Goal: Task Accomplishment & Management: Use online tool/utility

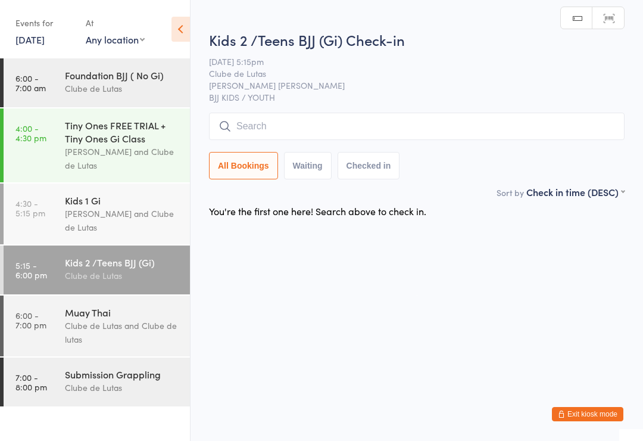
click at [437, 122] on input "search" at bounding box center [417, 126] width 416 height 27
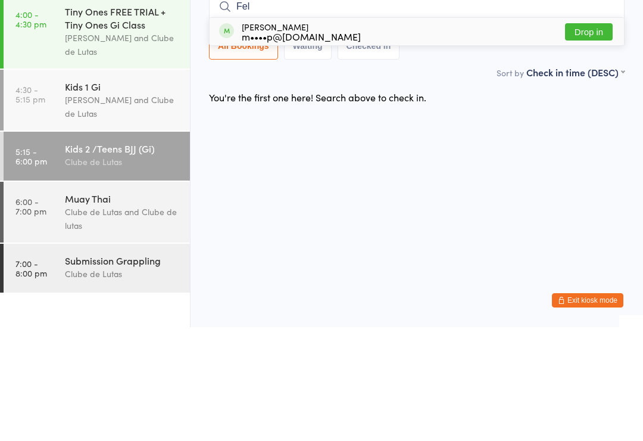
type input "Fel"
click at [433, 132] on div "[PERSON_NAME] m••••p@[DOMAIN_NAME] Drop in" at bounding box center [417, 145] width 414 height 27
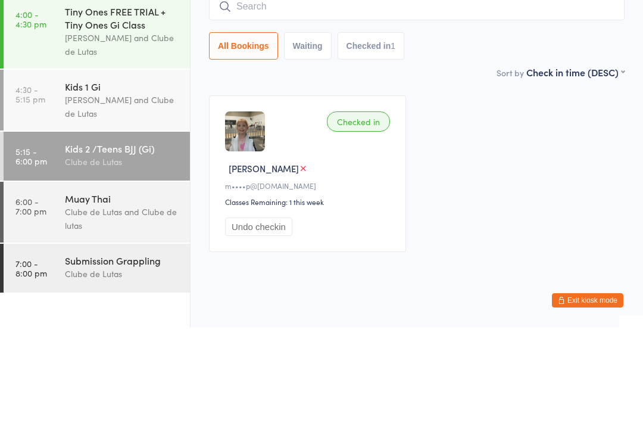
click at [377, 225] on div "Checked in" at bounding box center [358, 235] width 63 height 20
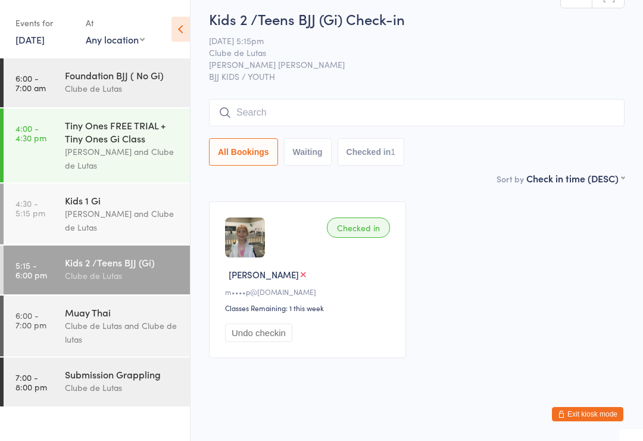
click at [359, 221] on div "Checked in" at bounding box center [358, 227] width 63 height 20
click at [353, 220] on div "Checked in" at bounding box center [358, 227] width 63 height 20
click at [101, 202] on div "Kids 1 Gi" at bounding box center [122, 200] width 115 height 13
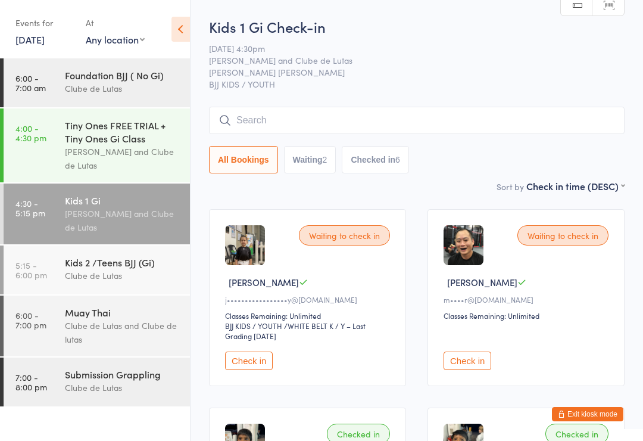
click at [88, 319] on div "Muay Thai" at bounding box center [122, 311] width 115 height 13
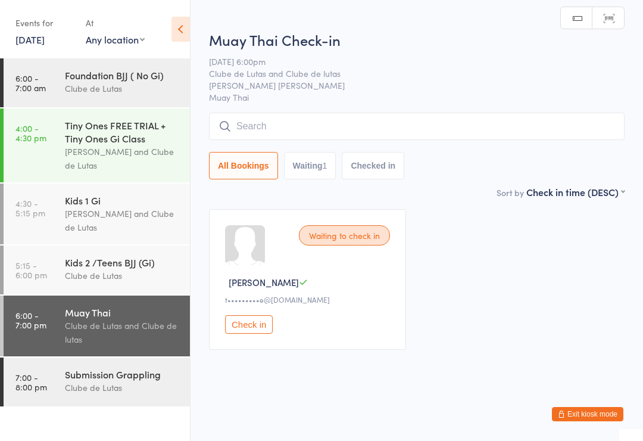
click at [93, 269] on div "Kids 2 /Teens BJJ (Gi)" at bounding box center [122, 261] width 115 height 13
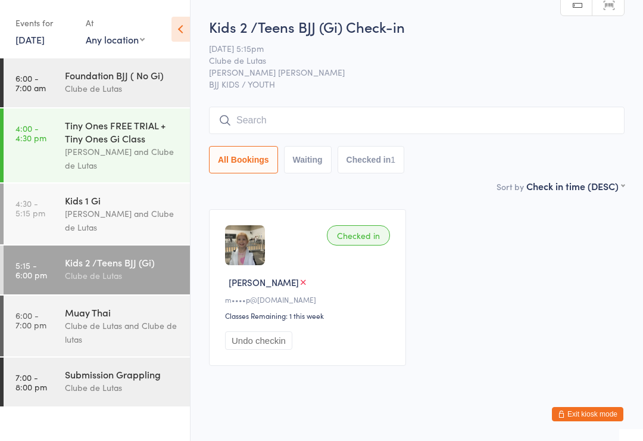
click at [255, 102] on div "Kids 2 /Teens BJJ (Gi) Check-in [DATE] 5:15pm Clube de Lutas [PERSON_NAME] [PER…" at bounding box center [417, 98] width 416 height 163
click at [270, 126] on input "search" at bounding box center [417, 120] width 416 height 27
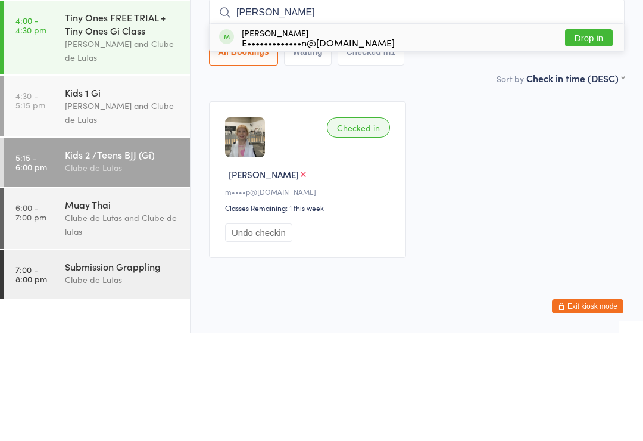
type input "[PERSON_NAME]"
click at [587, 137] on button "Drop in" at bounding box center [589, 145] width 48 height 17
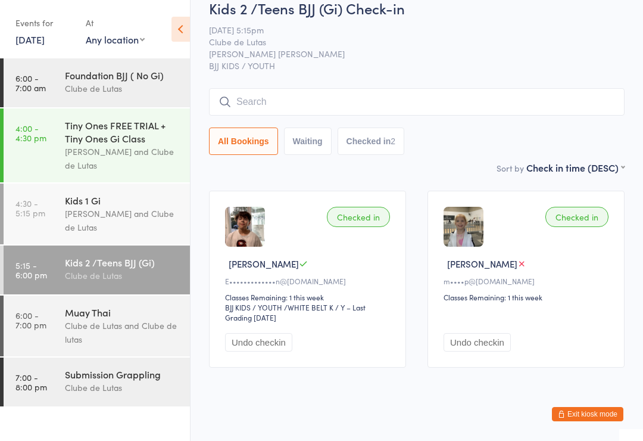
click at [112, 323] on div "Clube de Lutas and Clube de lutas" at bounding box center [122, 332] width 115 height 27
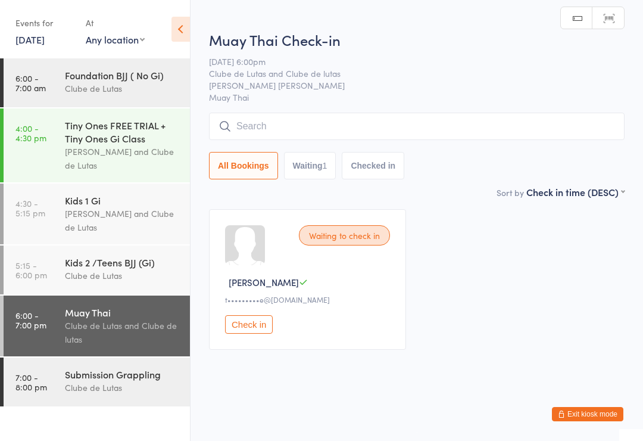
click at [379, 131] on input "search" at bounding box center [417, 126] width 416 height 27
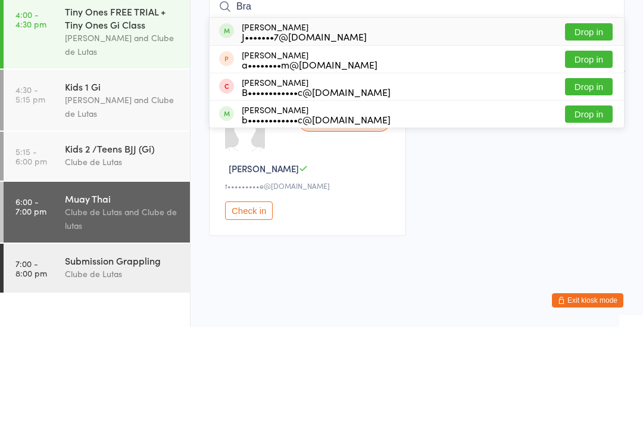
type input "Bra"
click at [593, 192] on button "Drop in" at bounding box center [589, 200] width 48 height 17
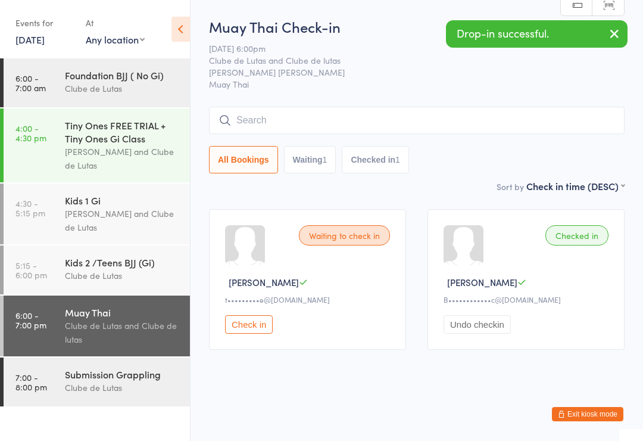
click at [102, 389] on div "Clube de Lutas" at bounding box center [122, 388] width 115 height 14
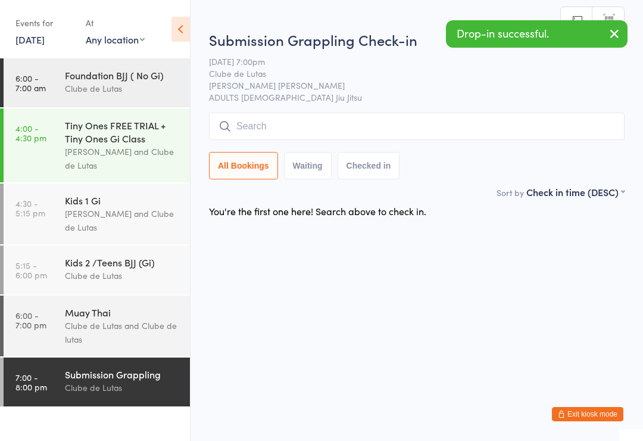
click at [324, 110] on div "Submission Grappling Check-in [DATE] 7:00pm Clube de Lutas [PERSON_NAME] [PERSO…" at bounding box center [417, 107] width 416 height 155
click at [339, 123] on input "search" at bounding box center [417, 126] width 416 height 27
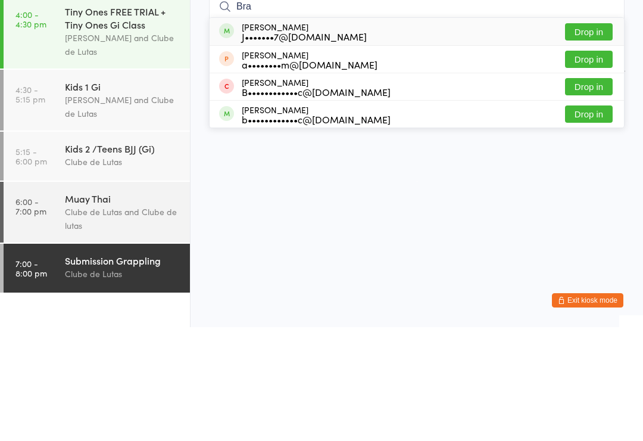
type input "Bra"
click at [595, 192] on button "Drop in" at bounding box center [589, 200] width 48 height 17
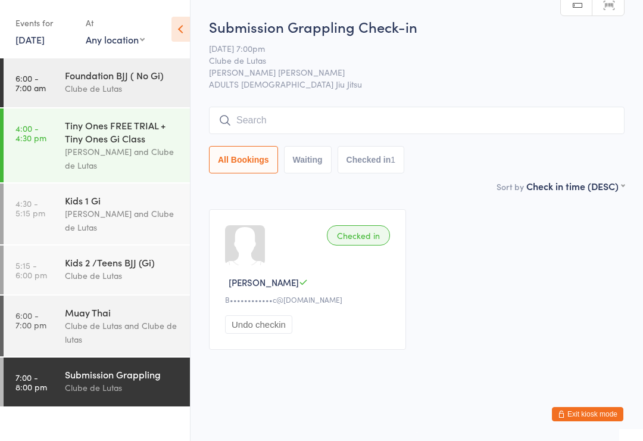
click at [298, 116] on input "search" at bounding box center [417, 120] width 416 height 27
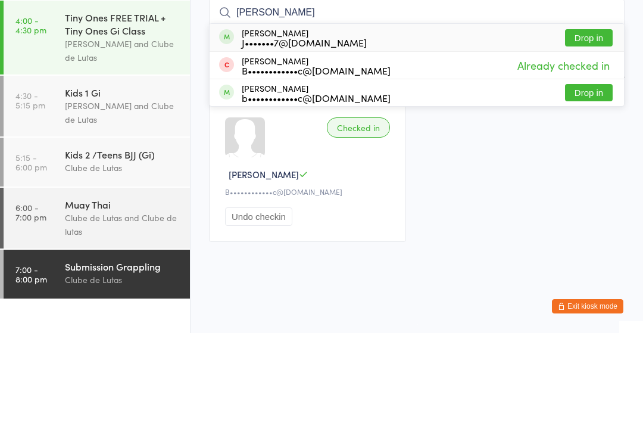
type input "[PERSON_NAME]"
click at [603, 137] on button "Drop in" at bounding box center [589, 145] width 48 height 17
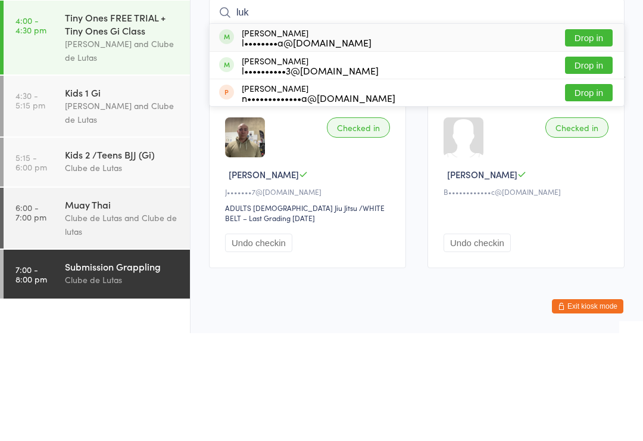
type input "luk"
click at [596, 164] on button "Drop in" at bounding box center [589, 172] width 48 height 17
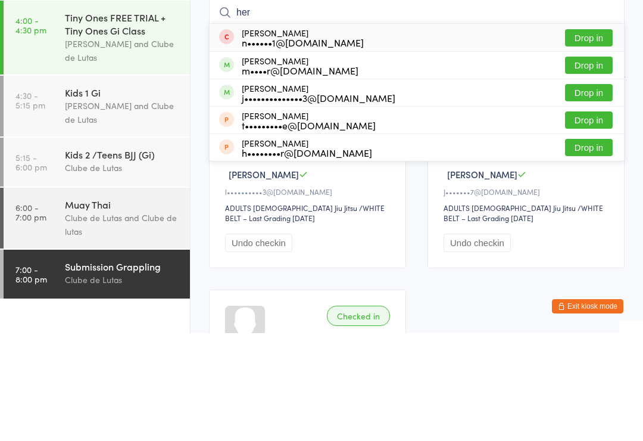
type input "her"
click at [594, 192] on button "Drop in" at bounding box center [589, 200] width 48 height 17
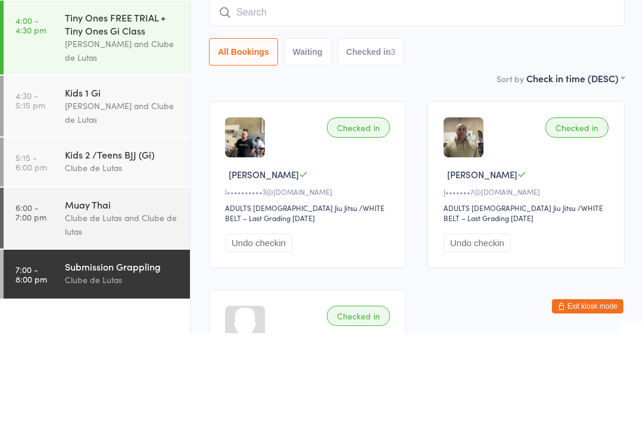
scroll to position [108, 0]
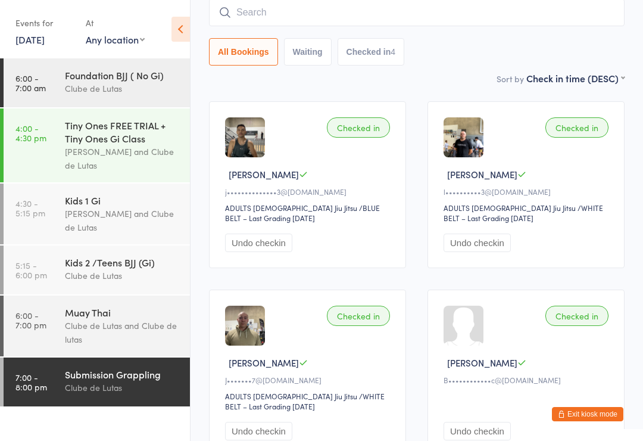
click at [250, 4] on input "search" at bounding box center [417, 12] width 416 height 27
click at [395, 7] on input "search" at bounding box center [417, 12] width 416 height 27
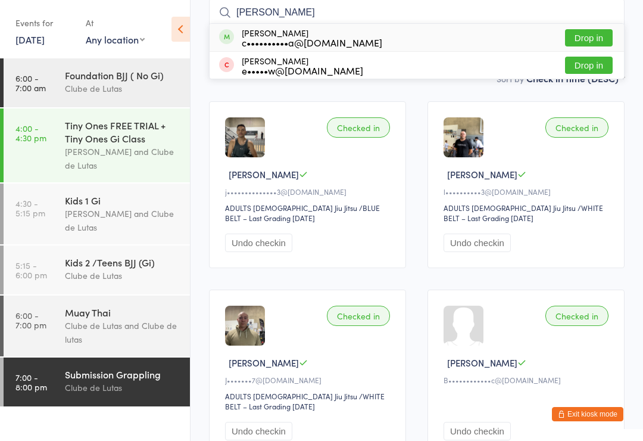
type input "[PERSON_NAME]"
click at [612, 31] on div "[PERSON_NAME] c••••••••••a@[DOMAIN_NAME] Drop in" at bounding box center [417, 37] width 414 height 27
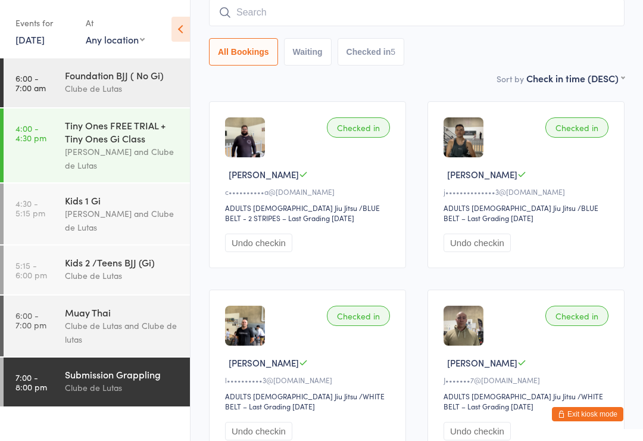
type input "y"
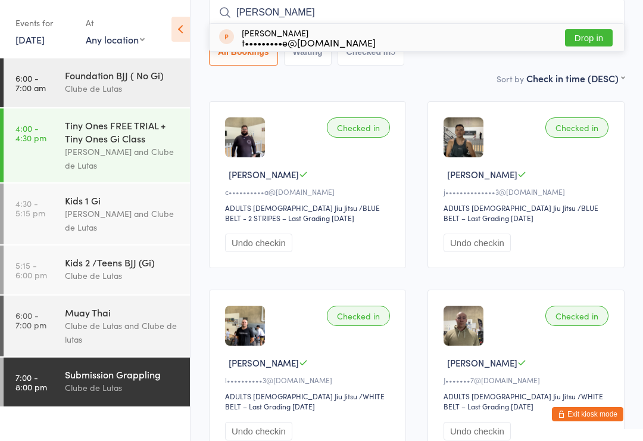
type input "[PERSON_NAME]"
click at [600, 38] on button "Drop in" at bounding box center [589, 37] width 48 height 17
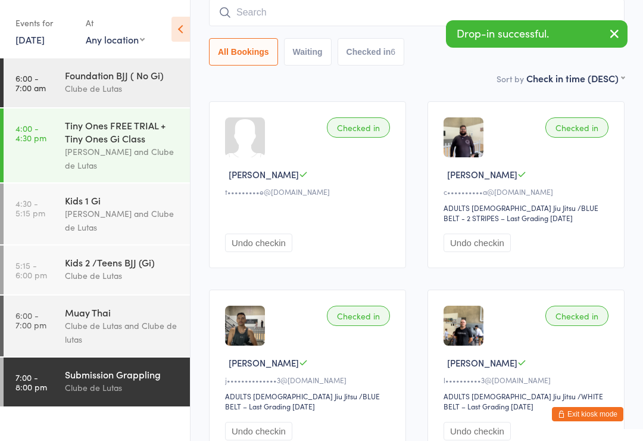
click at [312, 20] on input "search" at bounding box center [417, 12] width 416 height 27
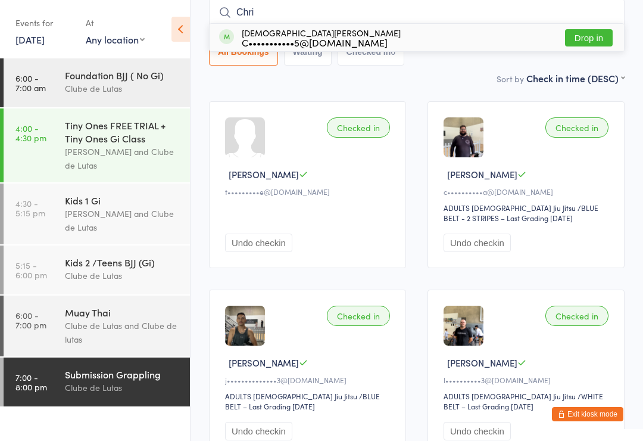
type input "Chri"
click at [590, 46] on button "Drop in" at bounding box center [589, 37] width 48 height 17
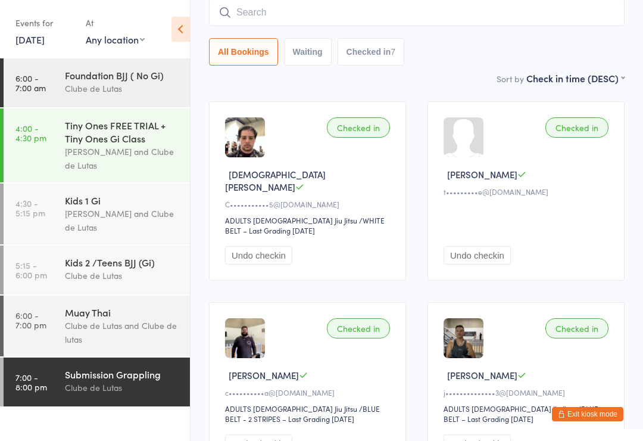
click at [148, 86] on div "Clube de Lutas" at bounding box center [122, 89] width 115 height 14
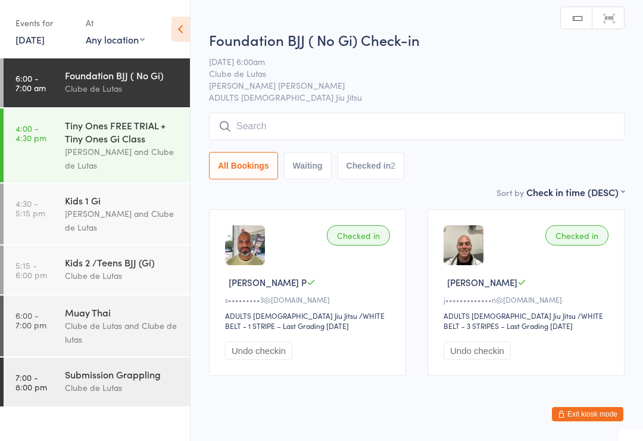
click at [154, 128] on div "Tiny Ones FREE TRIAL + Tiny Ones Gi Class" at bounding box center [122, 132] width 115 height 26
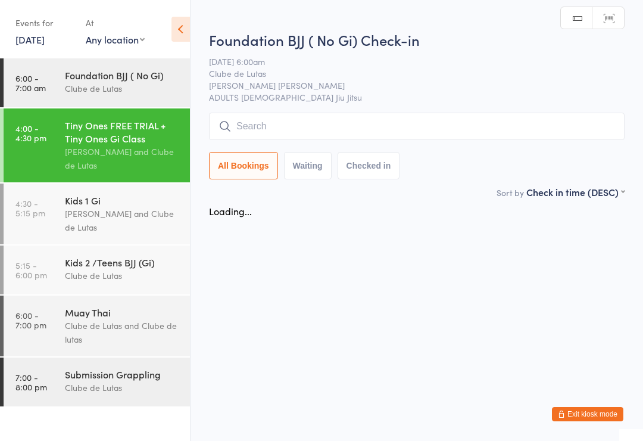
click at [138, 206] on div "Kids 1 Gi" at bounding box center [122, 200] width 115 height 13
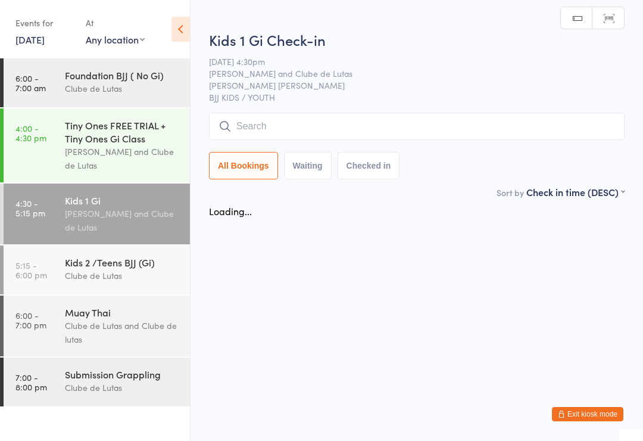
click at [147, 257] on div "Kids 2 /Teens BJJ (Gi) Clube de Lutas" at bounding box center [127, 268] width 125 height 47
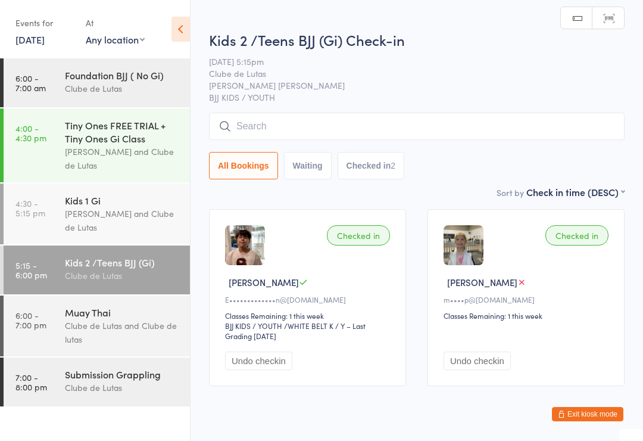
click at [505, 127] on input "search" at bounding box center [417, 126] width 416 height 27
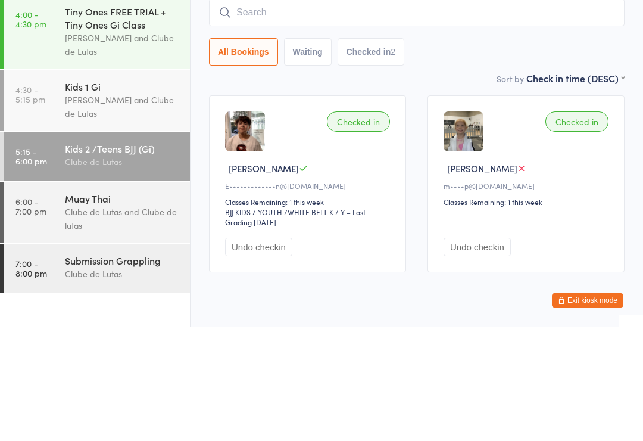
type input "E"
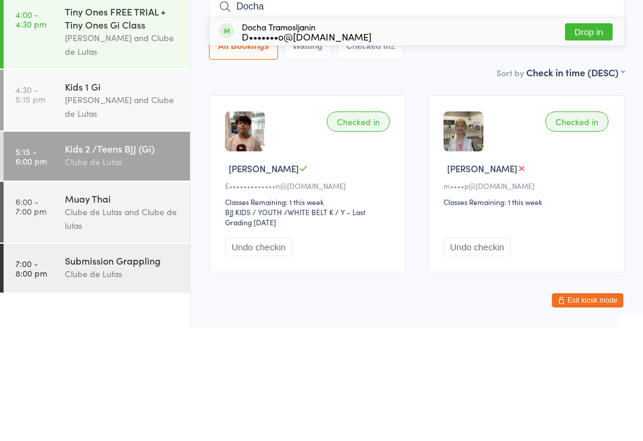
type input "Docha"
click at [585, 137] on button "Drop in" at bounding box center [589, 145] width 48 height 17
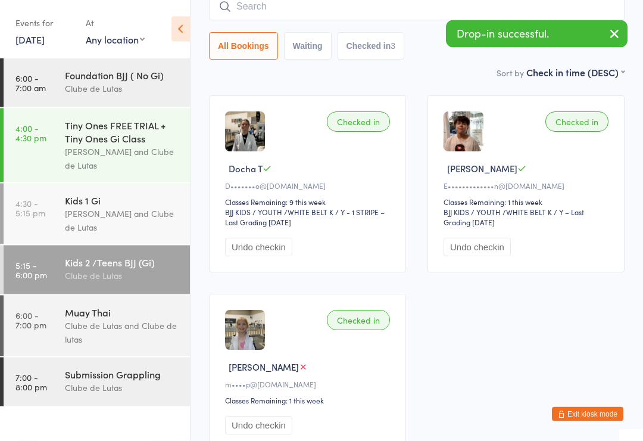
scroll to position [116, 0]
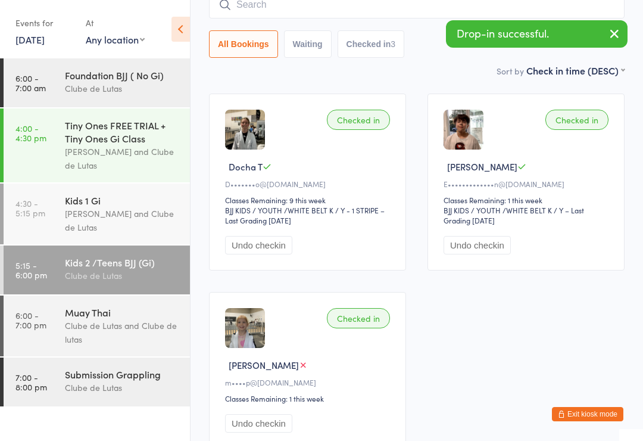
click at [362, 126] on div "Checked in" at bounding box center [358, 120] width 63 height 20
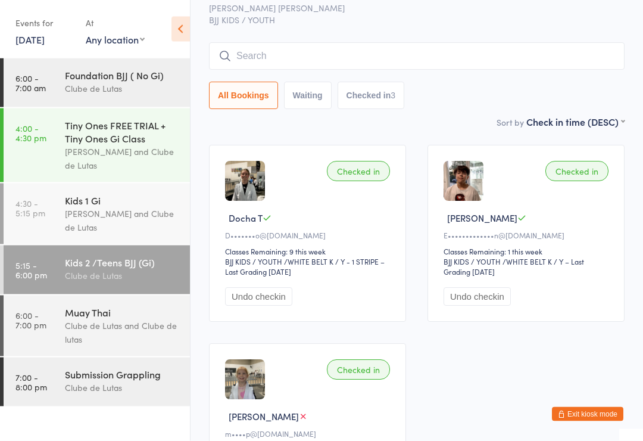
scroll to position [0, 0]
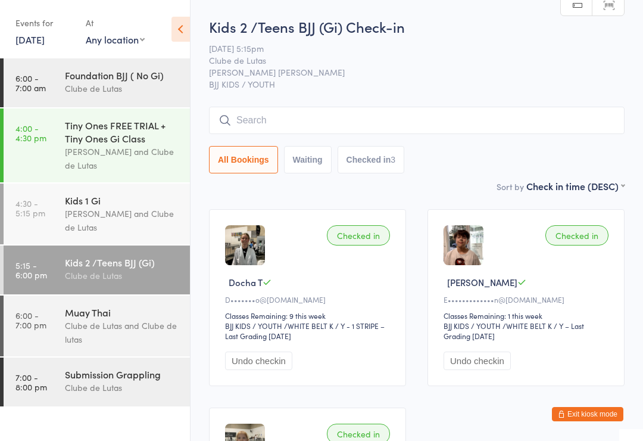
click at [275, 124] on input "search" at bounding box center [417, 120] width 416 height 27
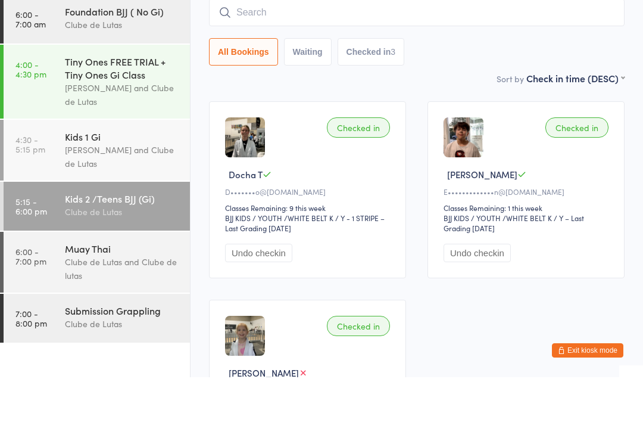
scroll to position [45, 0]
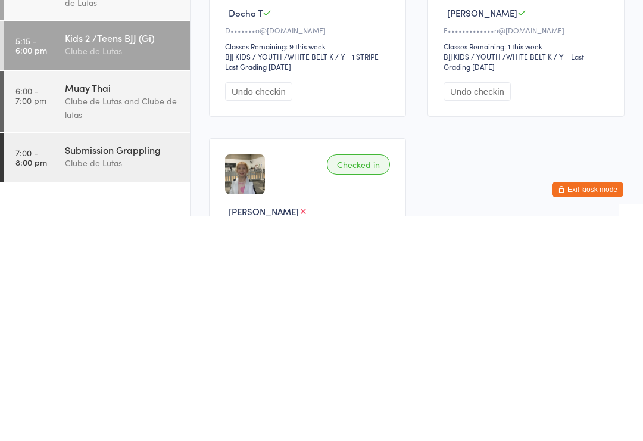
click at [82, 319] on div "Clube de Lutas and Clube de lutas" at bounding box center [122, 332] width 115 height 27
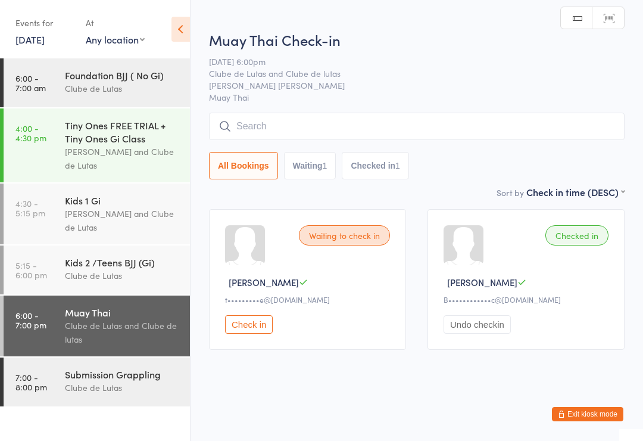
click at [259, 131] on input "search" at bounding box center [417, 126] width 416 height 27
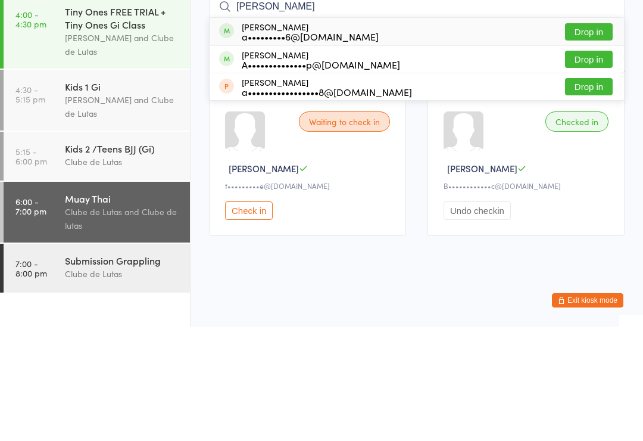
type input "[PERSON_NAME]"
click at [581, 137] on button "Drop in" at bounding box center [589, 145] width 48 height 17
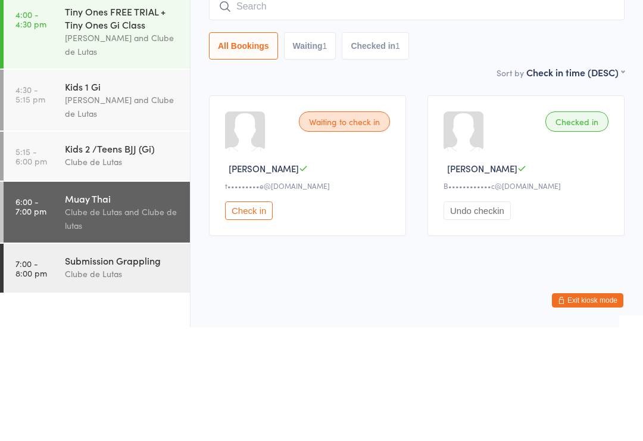
scroll to position [2, 0]
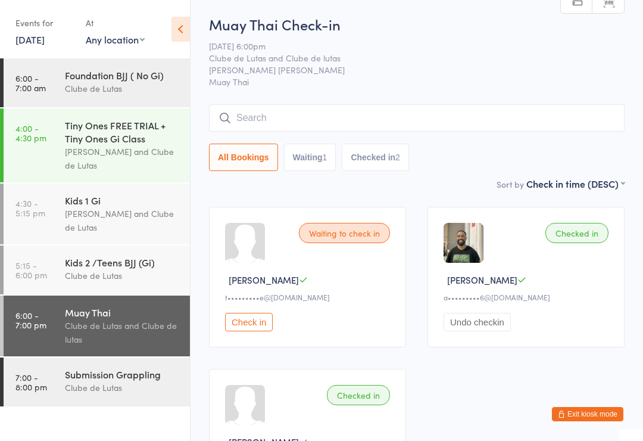
click at [286, 122] on input "search" at bounding box center [417, 117] width 416 height 27
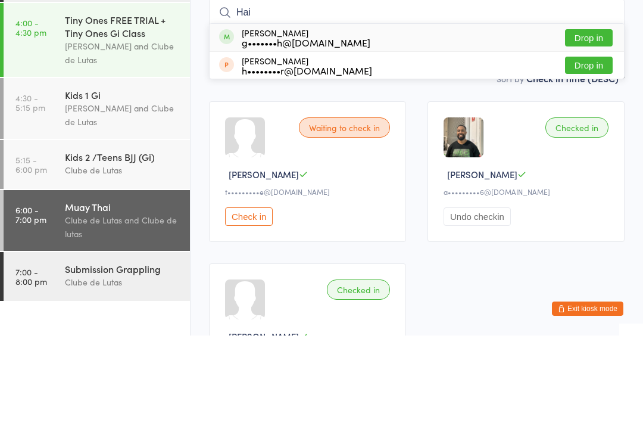
type input "Hai"
click at [581, 135] on button "Drop in" at bounding box center [589, 143] width 48 height 17
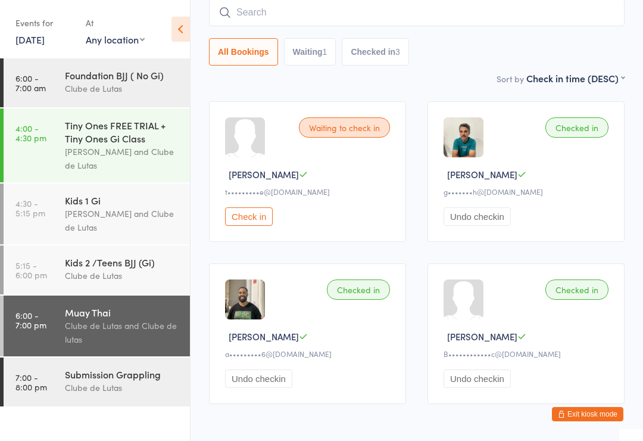
click at [531, 22] on input "search" at bounding box center [417, 12] width 416 height 27
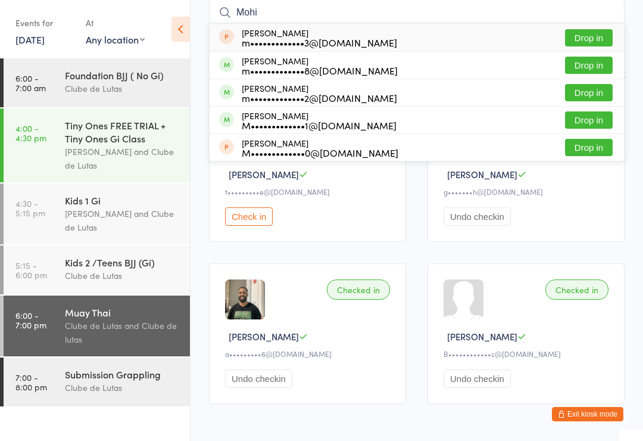
type input "Mohi"
click at [591, 121] on button "Drop in" at bounding box center [589, 119] width 48 height 17
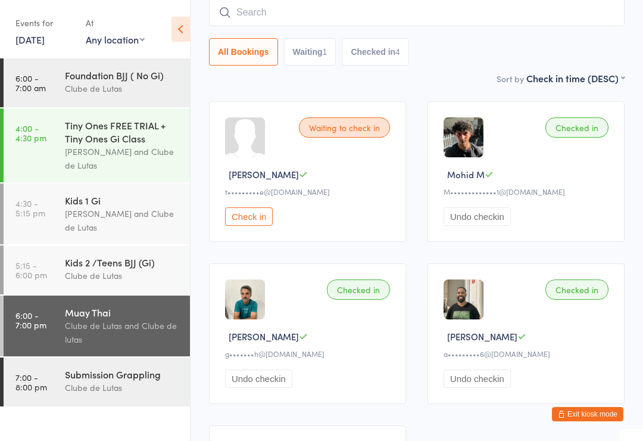
click at [308, 21] on input "search" at bounding box center [417, 12] width 416 height 27
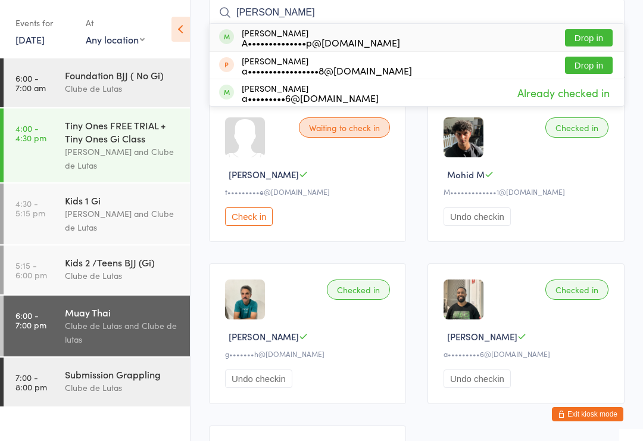
type input "[PERSON_NAME]"
click at [588, 38] on button "Drop in" at bounding box center [589, 37] width 48 height 17
